Goal: Task Accomplishment & Management: Manage account settings

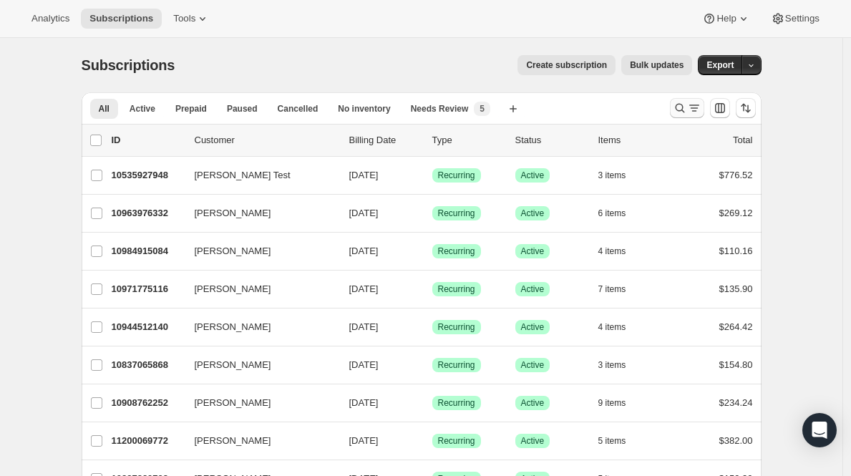
click at [692, 103] on icon "Search and filter results" at bounding box center [694, 108] width 14 height 14
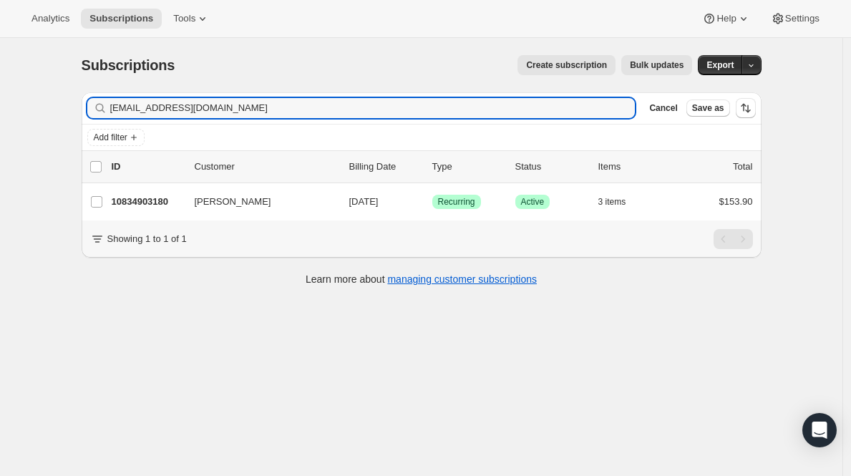
type input "[EMAIL_ADDRESS][DOMAIN_NAME]"
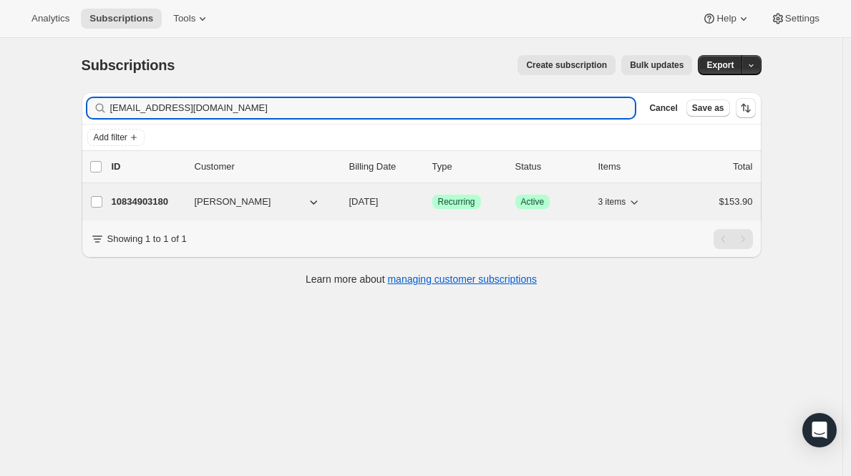
click at [145, 200] on p "10834903180" at bounding box center [148, 202] width 72 height 14
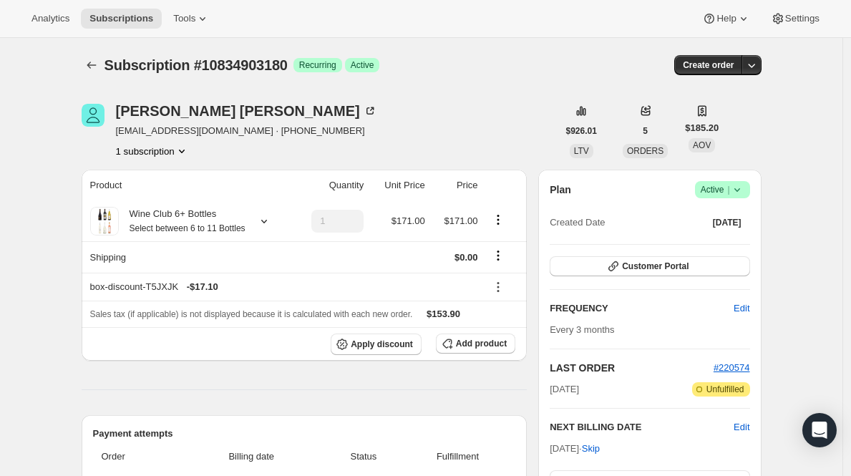
click at [729, 184] on span "|" at bounding box center [728, 189] width 2 height 11
click at [688, 244] on span "Cancel subscription" at bounding box center [721, 242] width 81 height 11
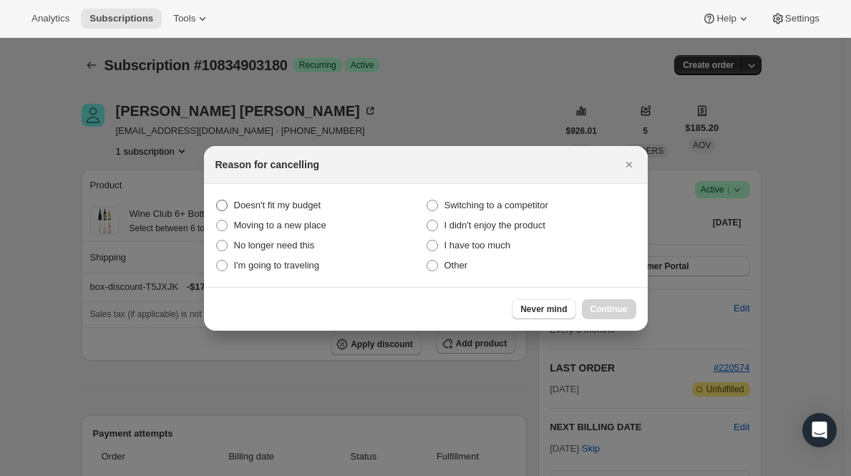
click at [287, 207] on span "Doesn't fit my budget" at bounding box center [277, 205] width 87 height 11
click at [217, 200] on budget "Doesn't fit my budget" at bounding box center [216, 200] width 1 height 1
radio budget "true"
click at [603, 308] on span "Continue" at bounding box center [608, 308] width 37 height 11
click at [603, 308] on button "Continue" at bounding box center [609, 309] width 54 height 20
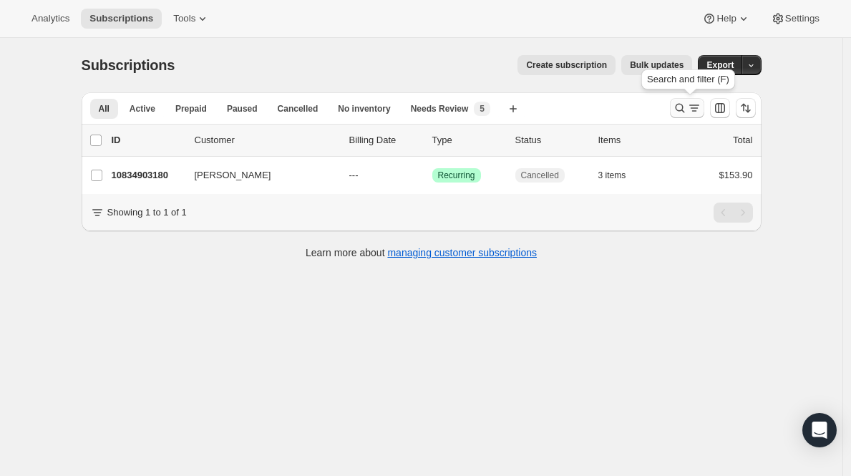
click at [679, 104] on icon "Search and filter results" at bounding box center [680, 108] width 14 height 14
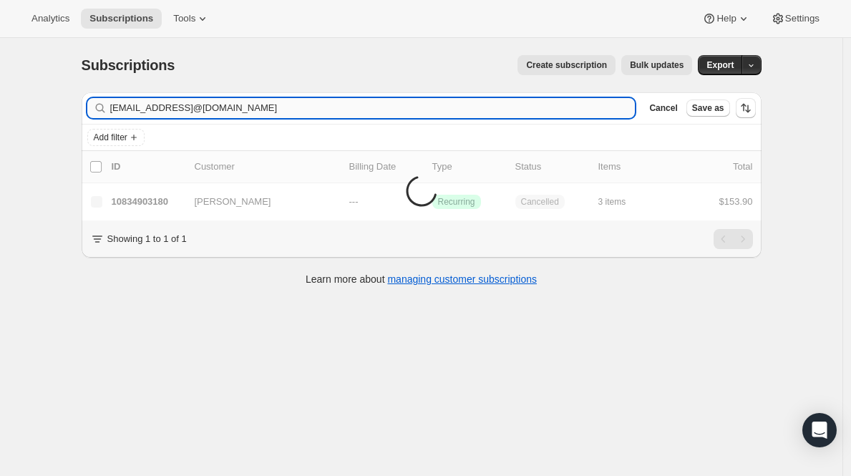
click at [390, 103] on input "[EMAIL_ADDRESS]@[DOMAIN_NAME]" at bounding box center [372, 108] width 525 height 20
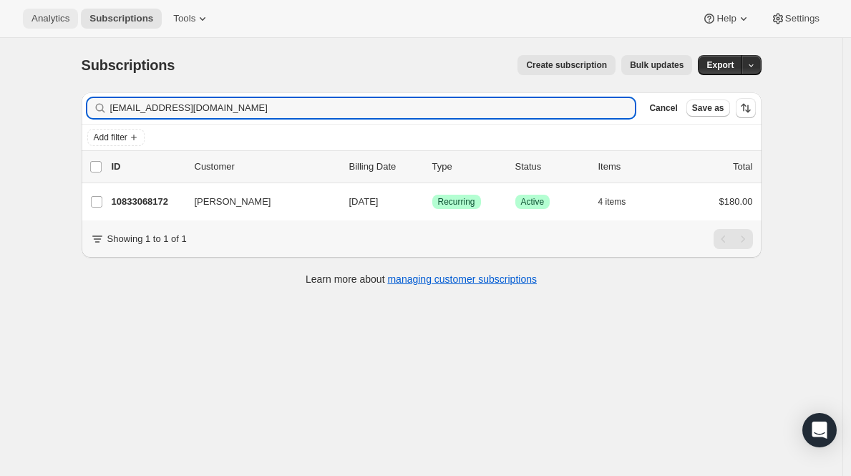
type input "[EMAIL_ADDRESS][DOMAIN_NAME]"
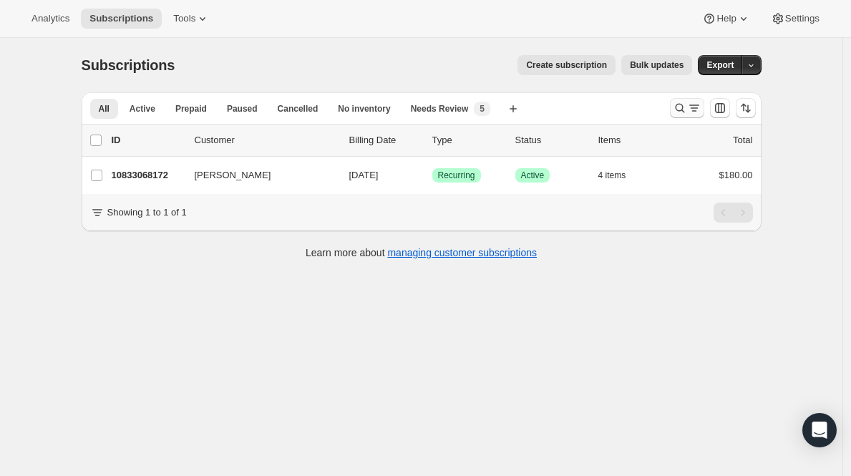
click at [678, 99] on button "Search and filter results" at bounding box center [687, 108] width 34 height 20
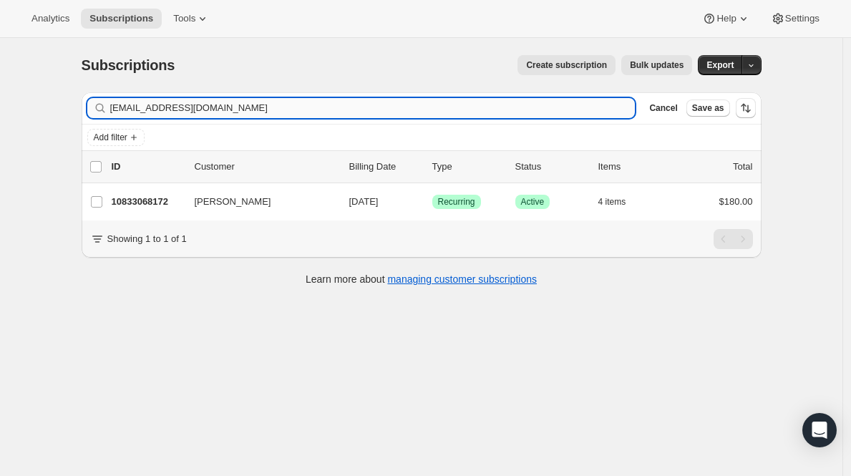
click at [477, 112] on input "[EMAIL_ADDRESS][DOMAIN_NAME]" at bounding box center [372, 108] width 525 height 20
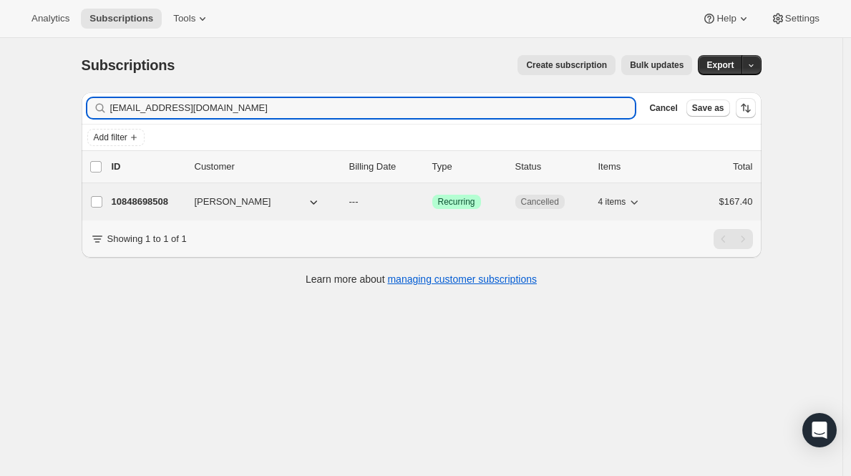
type input "srq26.2@gmail.com"
click at [154, 203] on p "10848698508" at bounding box center [148, 202] width 72 height 14
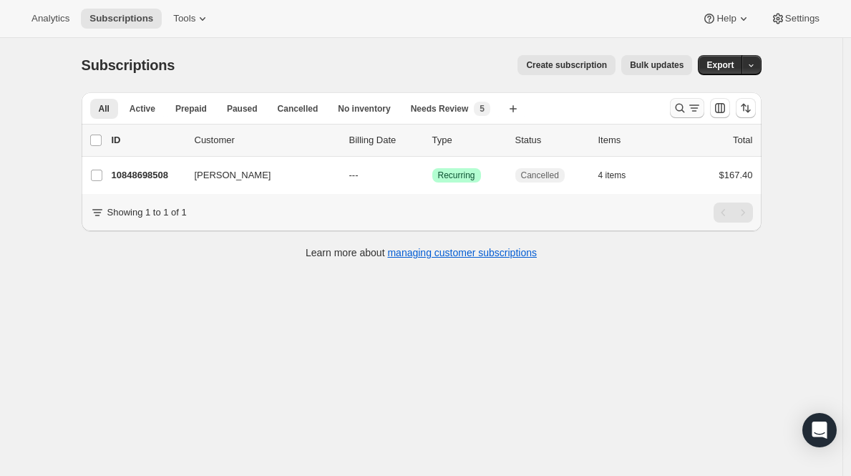
click at [677, 107] on icon "Search and filter results" at bounding box center [680, 108] width 14 height 14
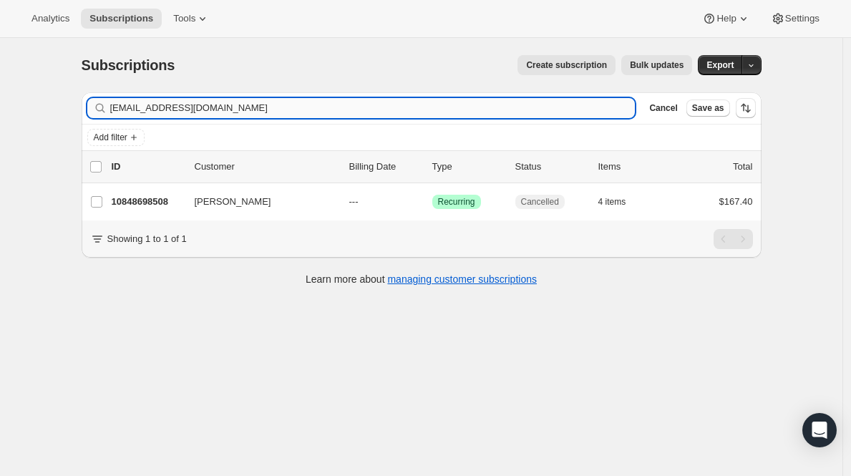
click at [379, 107] on input "srq26.2@gmail.com" at bounding box center [372, 108] width 525 height 20
type input "tahverleh@gmail.com"
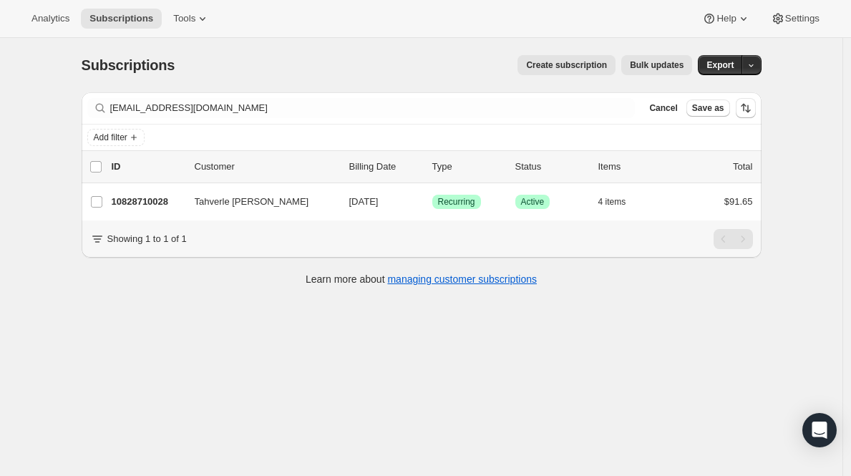
click at [150, 203] on p "10828710028" at bounding box center [148, 202] width 72 height 14
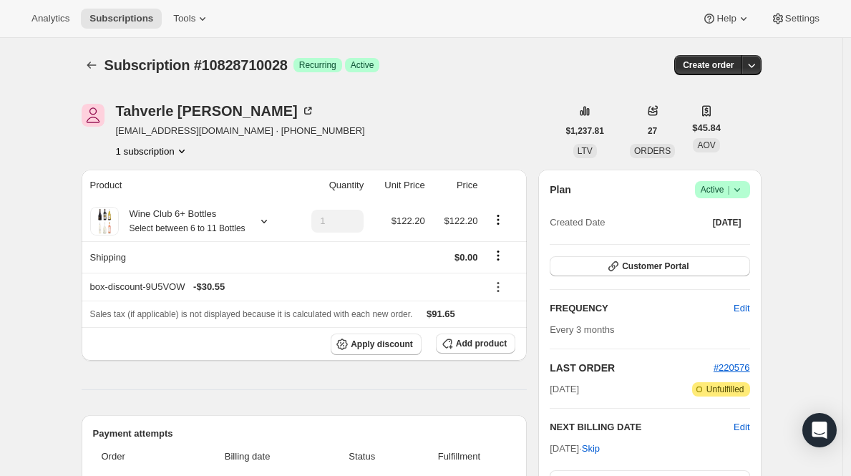
click at [723, 185] on span "Active |" at bounding box center [723, 189] width 44 height 14
click at [698, 240] on span "Cancel subscription" at bounding box center [721, 242] width 81 height 11
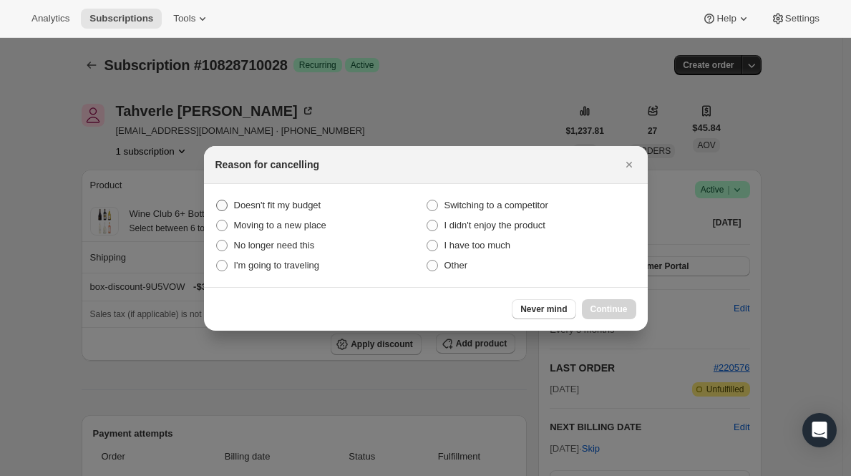
click at [273, 207] on span "Doesn't fit my budget" at bounding box center [277, 205] width 87 height 11
click at [217, 200] on budget "Doesn't fit my budget" at bounding box center [216, 200] width 1 height 1
radio budget "true"
click at [605, 308] on span "Continue" at bounding box center [608, 308] width 37 height 11
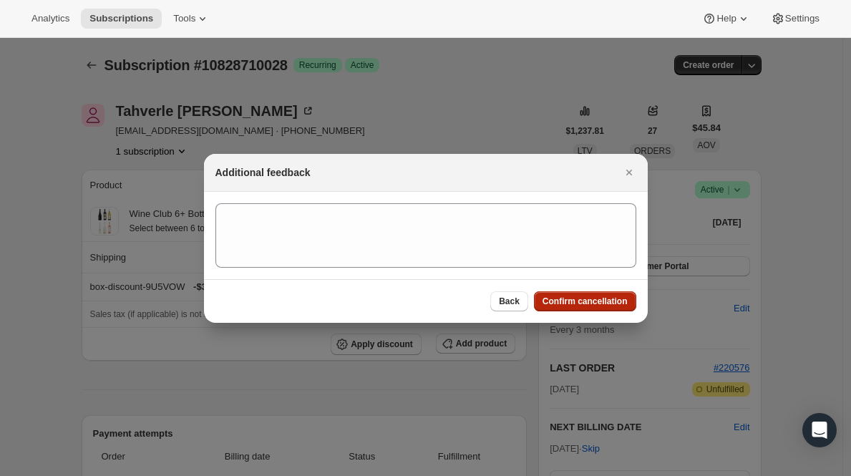
click at [605, 308] on button "Confirm cancellation" at bounding box center [585, 301] width 102 height 20
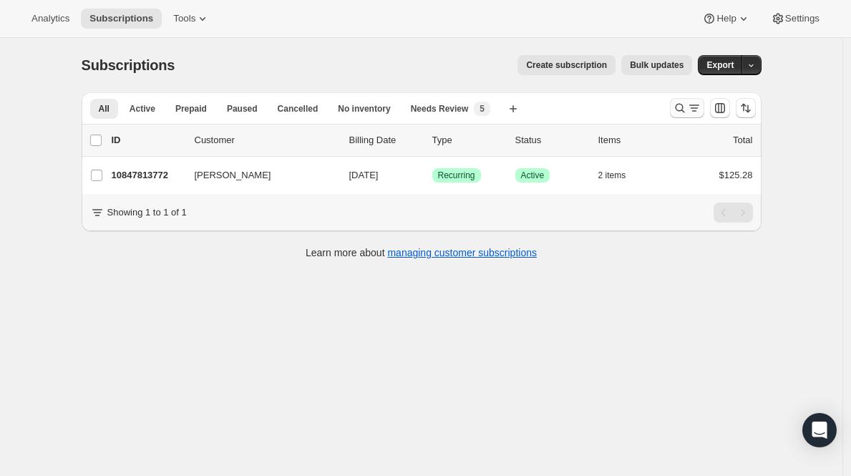
click at [701, 105] on icon "Search and filter results" at bounding box center [694, 108] width 14 height 14
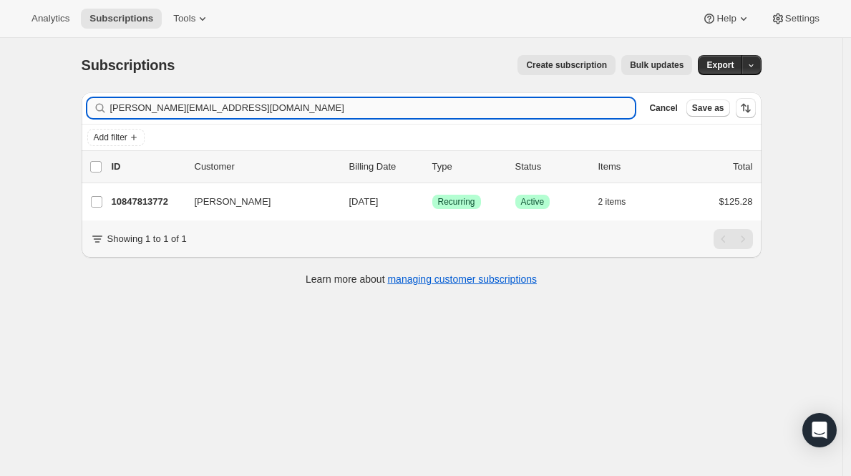
click at [555, 109] on input "[PERSON_NAME][EMAIL_ADDRESS][DOMAIN_NAME]" at bounding box center [372, 108] width 525 height 20
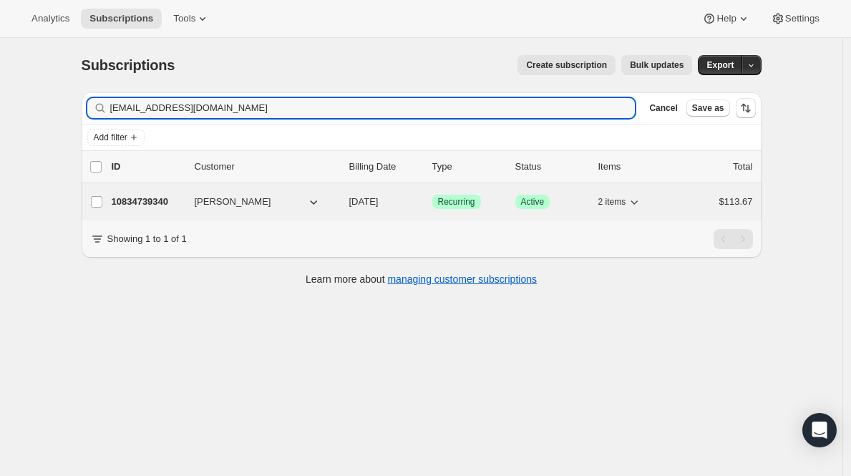
type input "[EMAIL_ADDRESS][DOMAIN_NAME]"
click at [147, 200] on p "10834739340" at bounding box center [148, 202] width 72 height 14
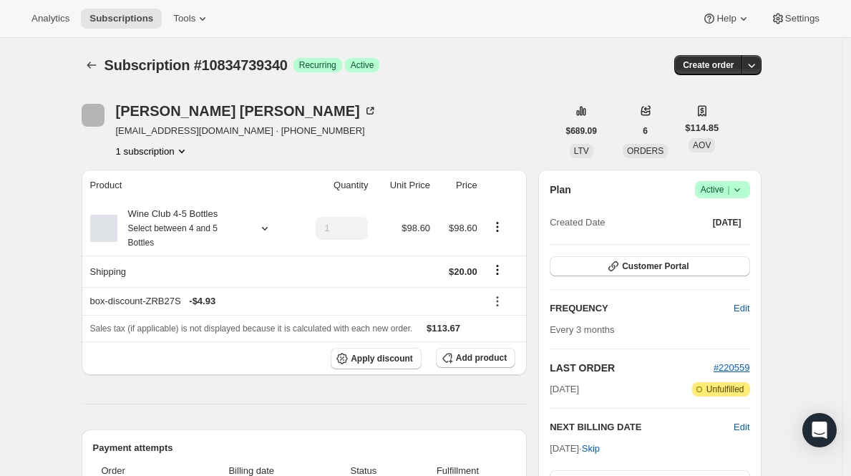
click at [719, 195] on span "Active |" at bounding box center [723, 189] width 44 height 14
click at [716, 245] on span "Cancel subscription" at bounding box center [721, 242] width 81 height 11
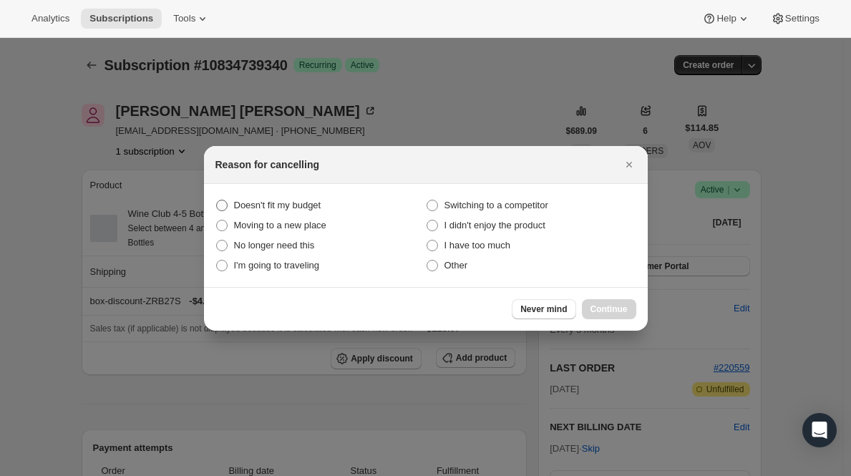
click at [289, 208] on span "Doesn't fit my budget" at bounding box center [277, 205] width 87 height 11
click at [217, 200] on budget "Doesn't fit my budget" at bounding box center [216, 200] width 1 height 1
radio budget "true"
click at [613, 316] on button "Continue" at bounding box center [609, 309] width 54 height 20
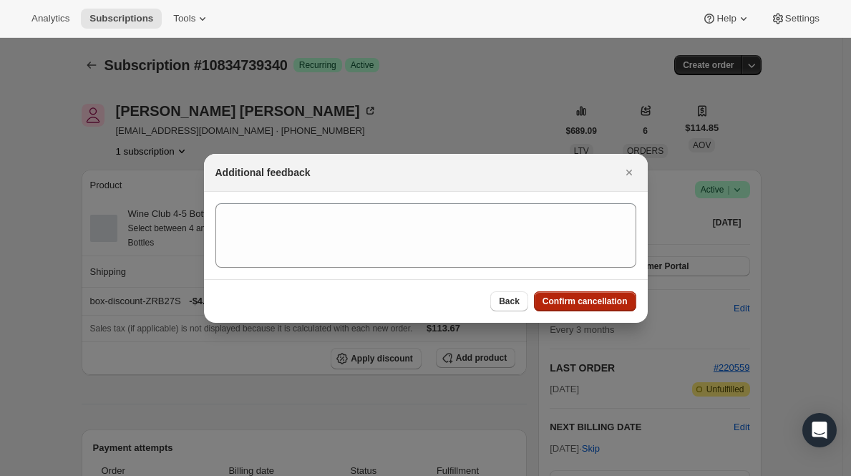
click at [613, 307] on button "Confirm cancellation" at bounding box center [585, 301] width 102 height 20
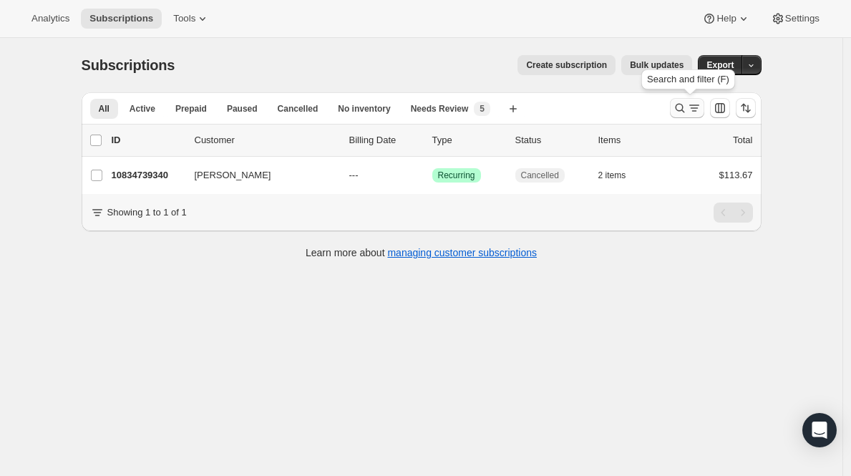
click at [681, 104] on icon "Search and filter results" at bounding box center [679, 108] width 9 height 9
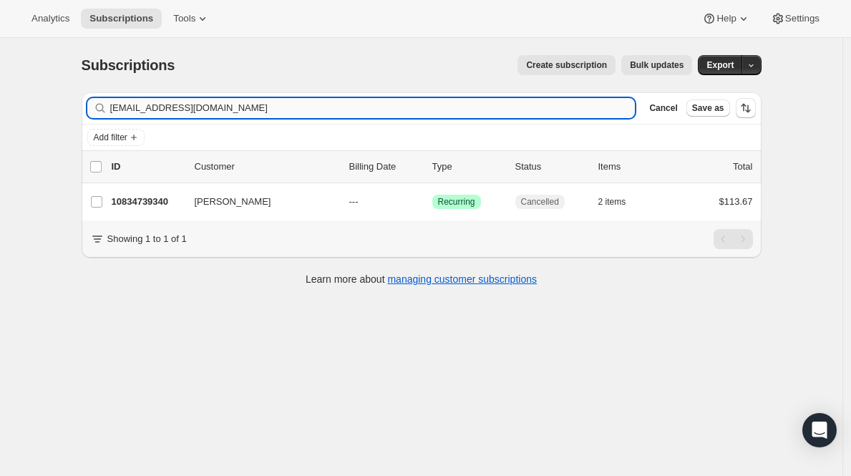
click at [419, 115] on input "[EMAIL_ADDRESS][DOMAIN_NAME]" at bounding box center [372, 108] width 525 height 20
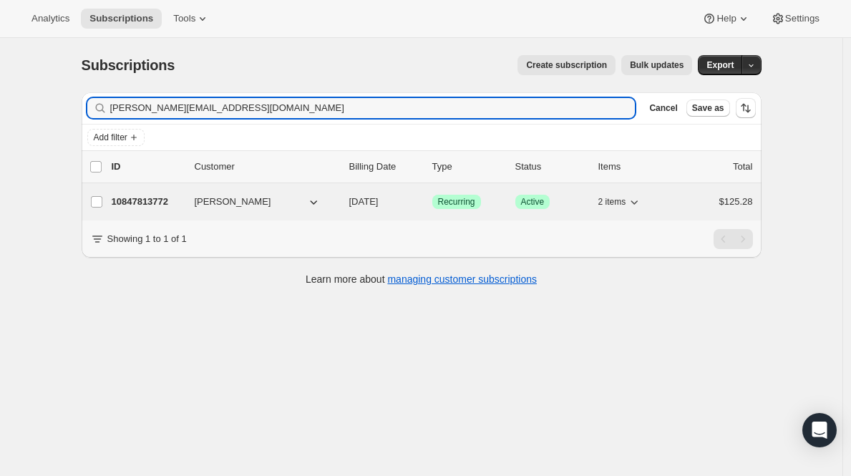
type input "[PERSON_NAME][EMAIL_ADDRESS][DOMAIN_NAME]"
click at [157, 198] on p "10847813772" at bounding box center [148, 202] width 72 height 14
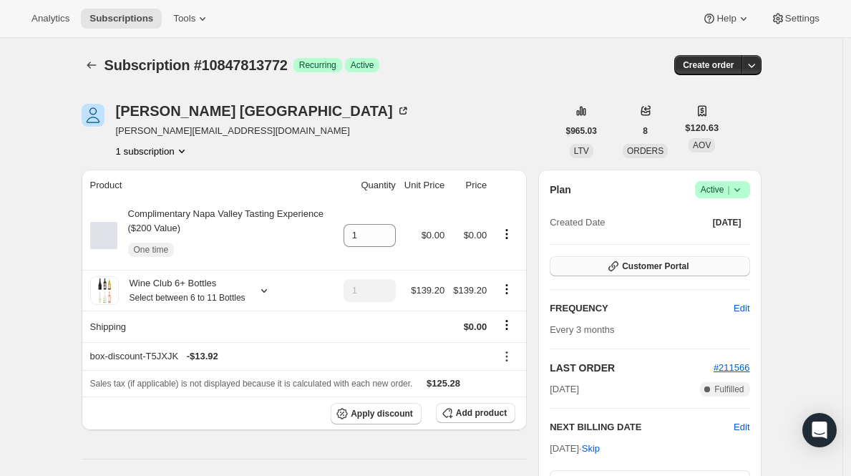
click at [675, 270] on span "Customer Portal" at bounding box center [655, 265] width 67 height 11
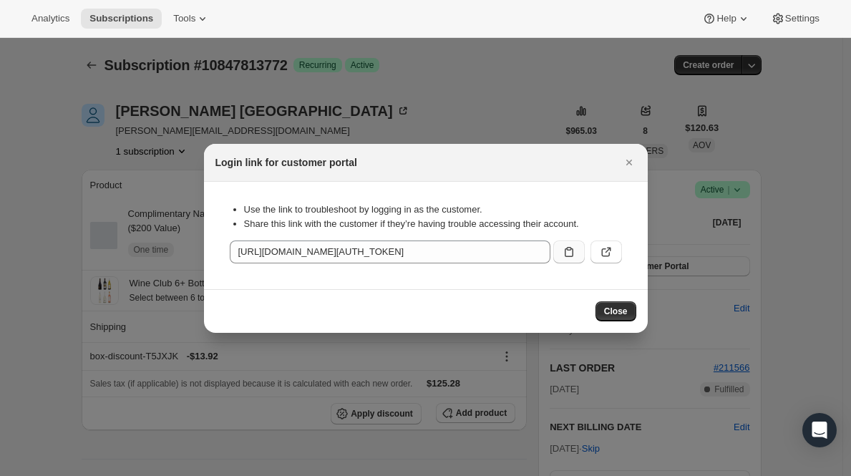
click at [565, 258] on icon ":r39:" at bounding box center [569, 252] width 14 height 14
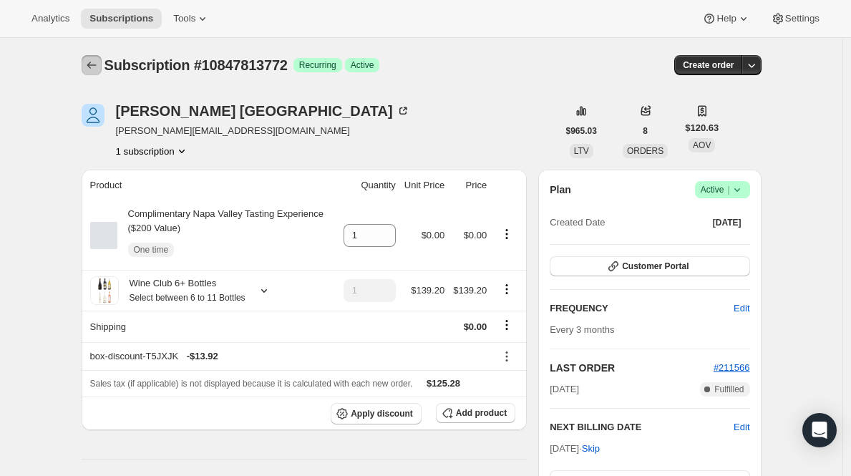
drag, startPoint x: 94, startPoint y: 67, endPoint x: 104, endPoint y: 66, distance: 9.3
click at [94, 66] on icon "Subscriptions" at bounding box center [91, 65] width 14 height 14
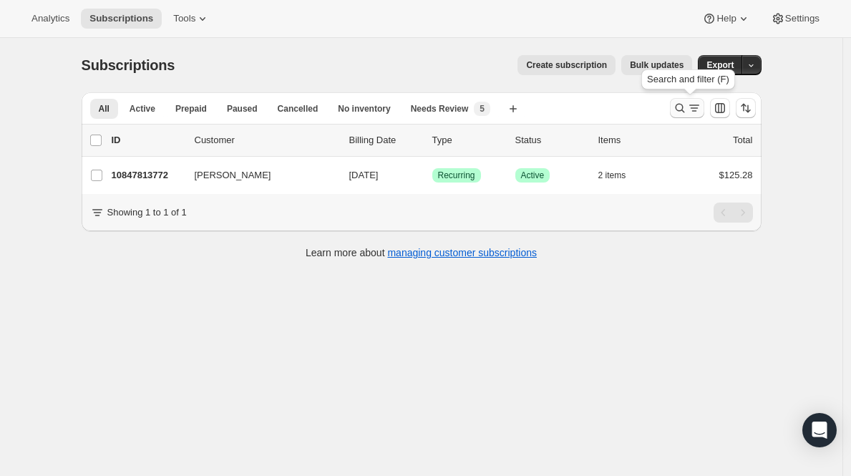
click at [684, 112] on icon "Search and filter results" at bounding box center [679, 108] width 9 height 9
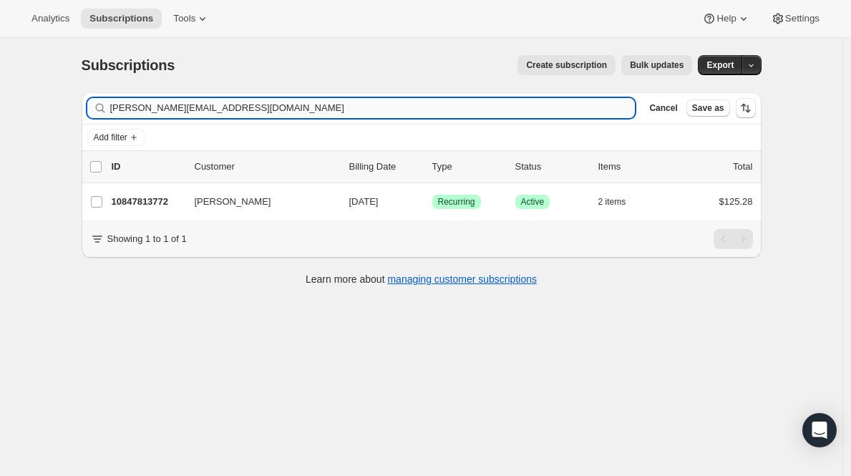
click at [460, 112] on input "[PERSON_NAME][EMAIL_ADDRESS][DOMAIN_NAME]" at bounding box center [372, 108] width 525 height 20
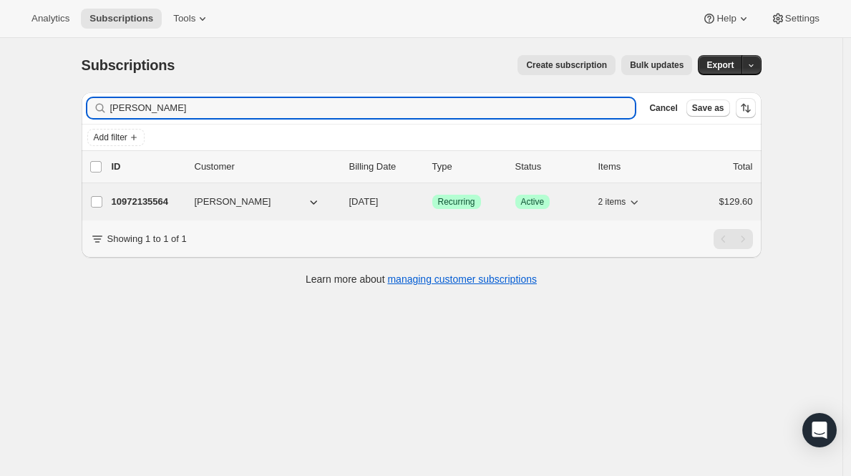
type input "[PERSON_NAME]"
click at [139, 205] on p "10972135564" at bounding box center [148, 202] width 72 height 14
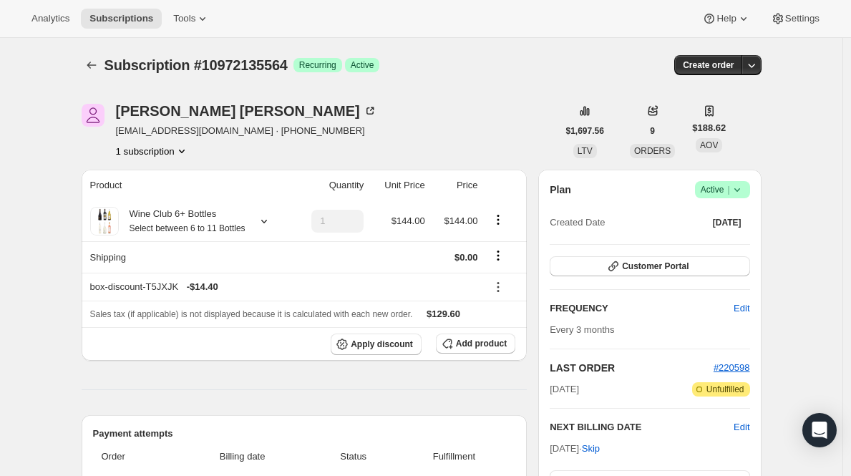
drag, startPoint x: 545, startPoint y: 424, endPoint x: 605, endPoint y: 446, distance: 64.1
click at [605, 446] on div "Plan Success Active | Created Date [DATE] Customer Portal FREQUENCY Edit Every …" at bounding box center [649, 355] width 223 height 370
copy div "NEXT BILLING DATE Edit [DATE]"
